Goal: Obtain resource: Download file/media

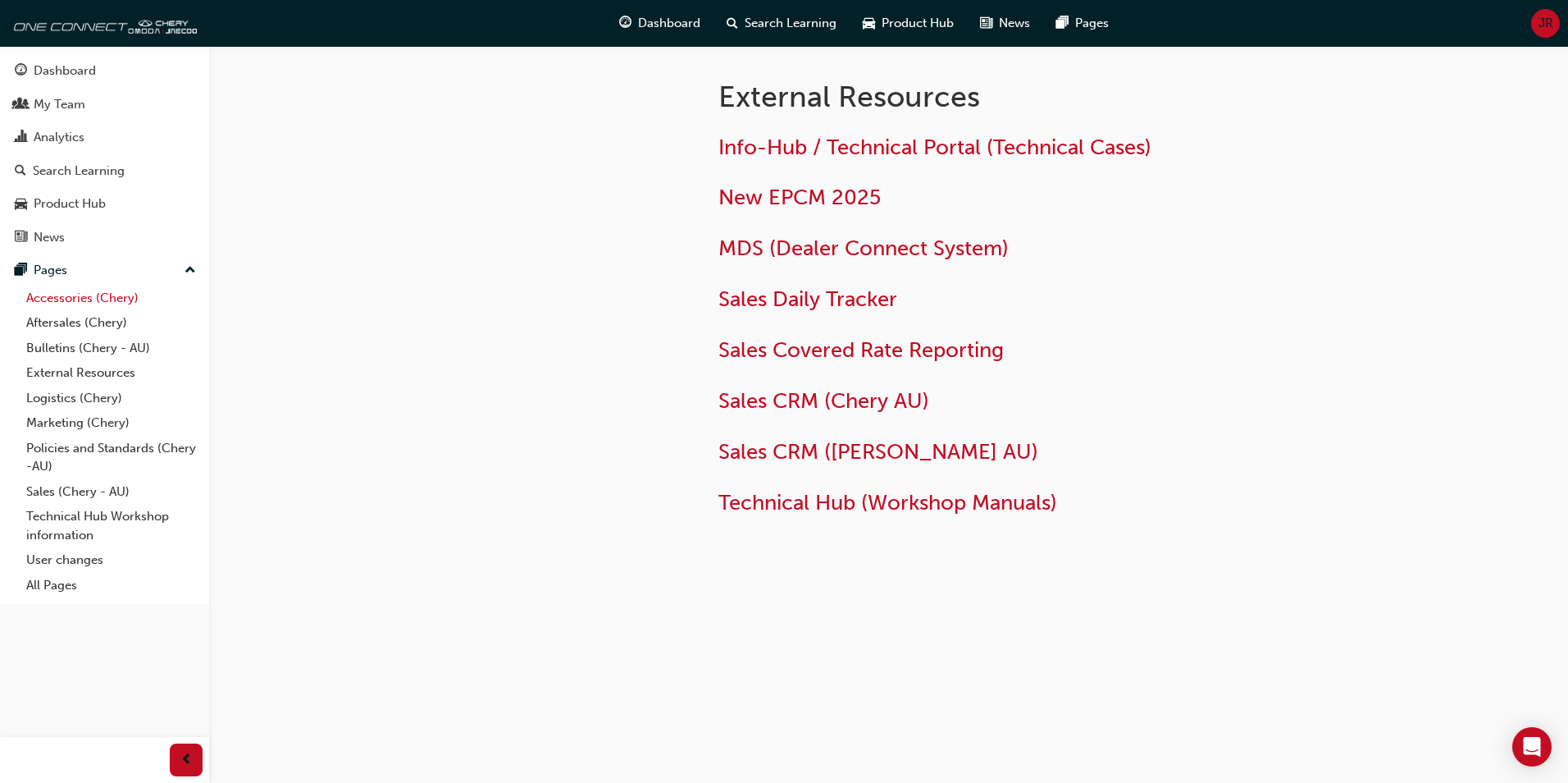
click at [79, 302] on link "Accessories (Chery)" at bounding box center [112, 299] width 183 height 26
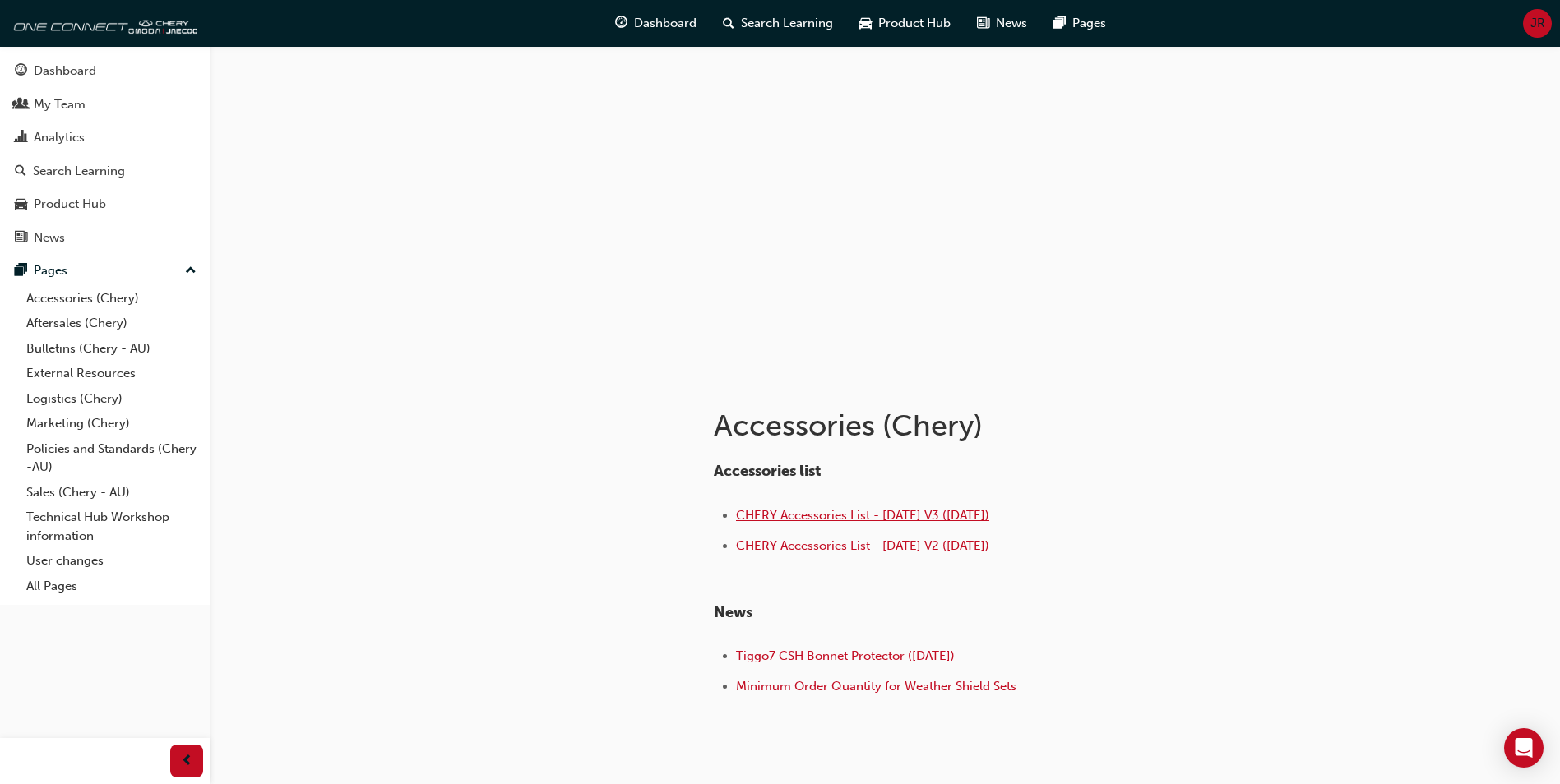
click at [884, 515] on span "CHERY Accessories List - [DATE] V3 ([DATE])" at bounding box center [862, 515] width 254 height 15
